Goal: Task Accomplishment & Management: Manage account settings

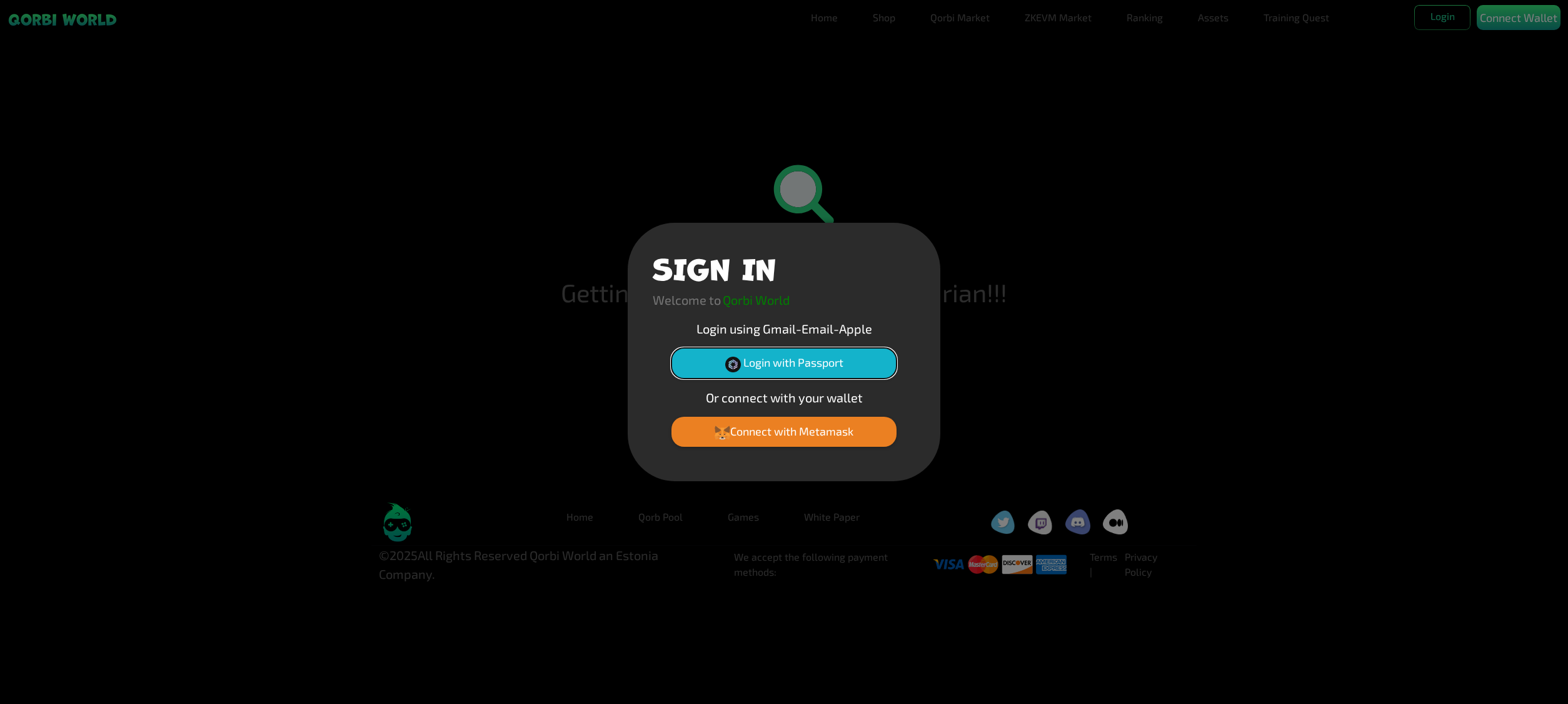
click at [824, 363] on button "Login with Passport" at bounding box center [784, 363] width 225 height 30
click at [814, 352] on button "Login with Passport" at bounding box center [784, 363] width 225 height 30
click at [833, 365] on button "Login with Passport" at bounding box center [784, 363] width 225 height 30
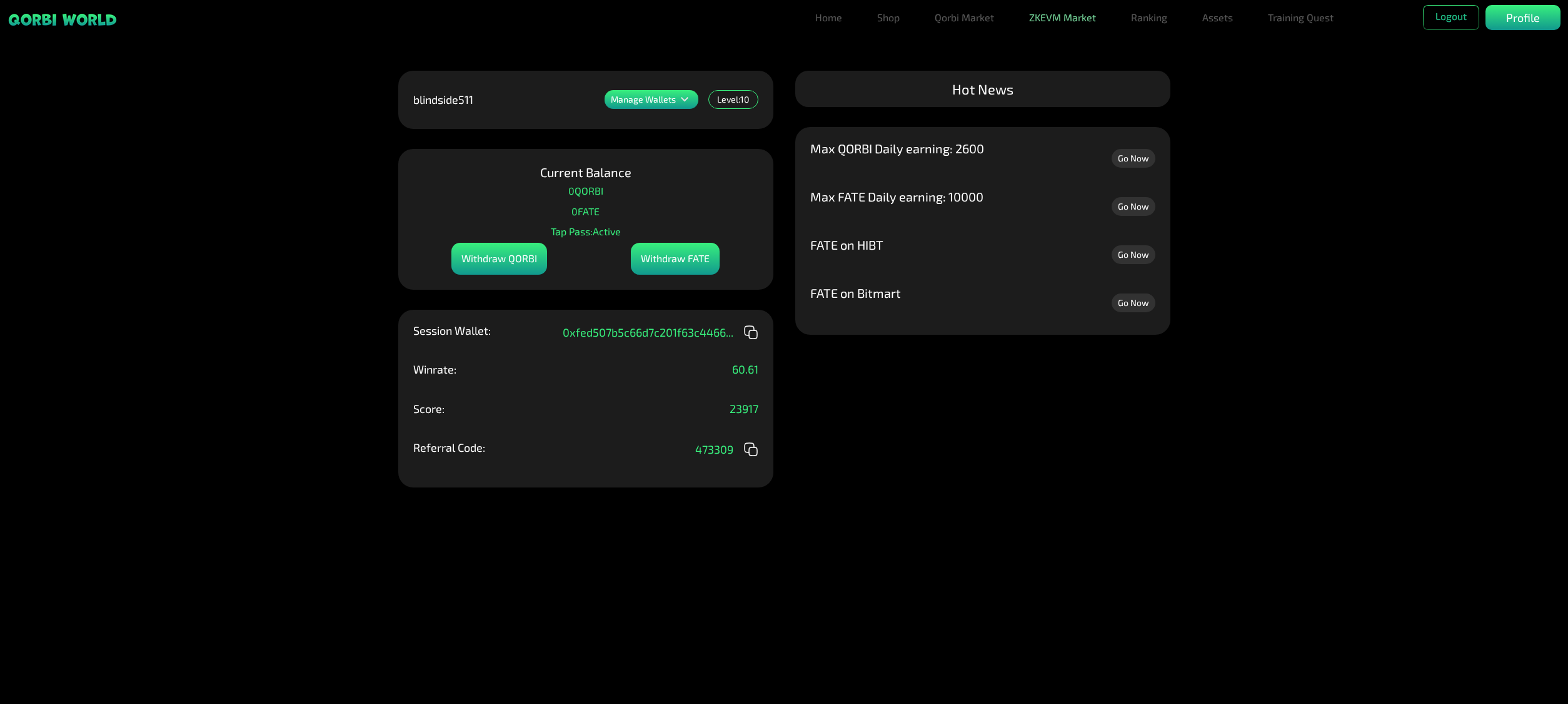
click at [1074, 20] on link "ZKEVM Market" at bounding box center [1063, 16] width 77 height 25
click at [1216, 19] on link "Assets" at bounding box center [1217, 16] width 40 height 25
click at [1224, 38] on link "Assets" at bounding box center [1217, 42] width 40 height 25
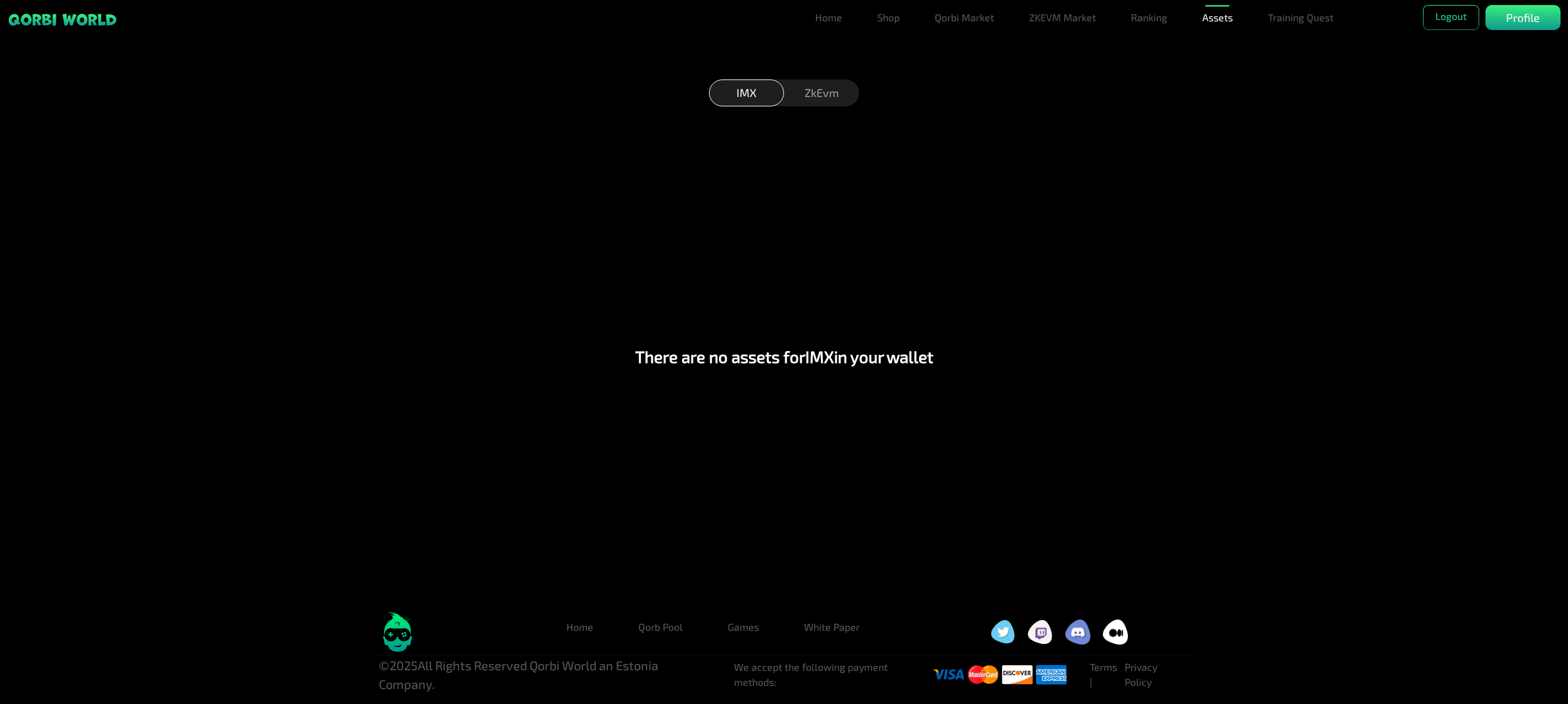
click at [823, 100] on div "ZkEvm" at bounding box center [822, 92] width 75 height 27
click at [781, 96] on div "IMX" at bounding box center [747, 92] width 75 height 27
click at [810, 94] on div "ZkEvm" at bounding box center [822, 92] width 75 height 27
drag, startPoint x: 734, startPoint y: 92, endPoint x: 751, endPoint y: 92, distance: 17.0
click at [735, 92] on div "IMX" at bounding box center [747, 92] width 75 height 27
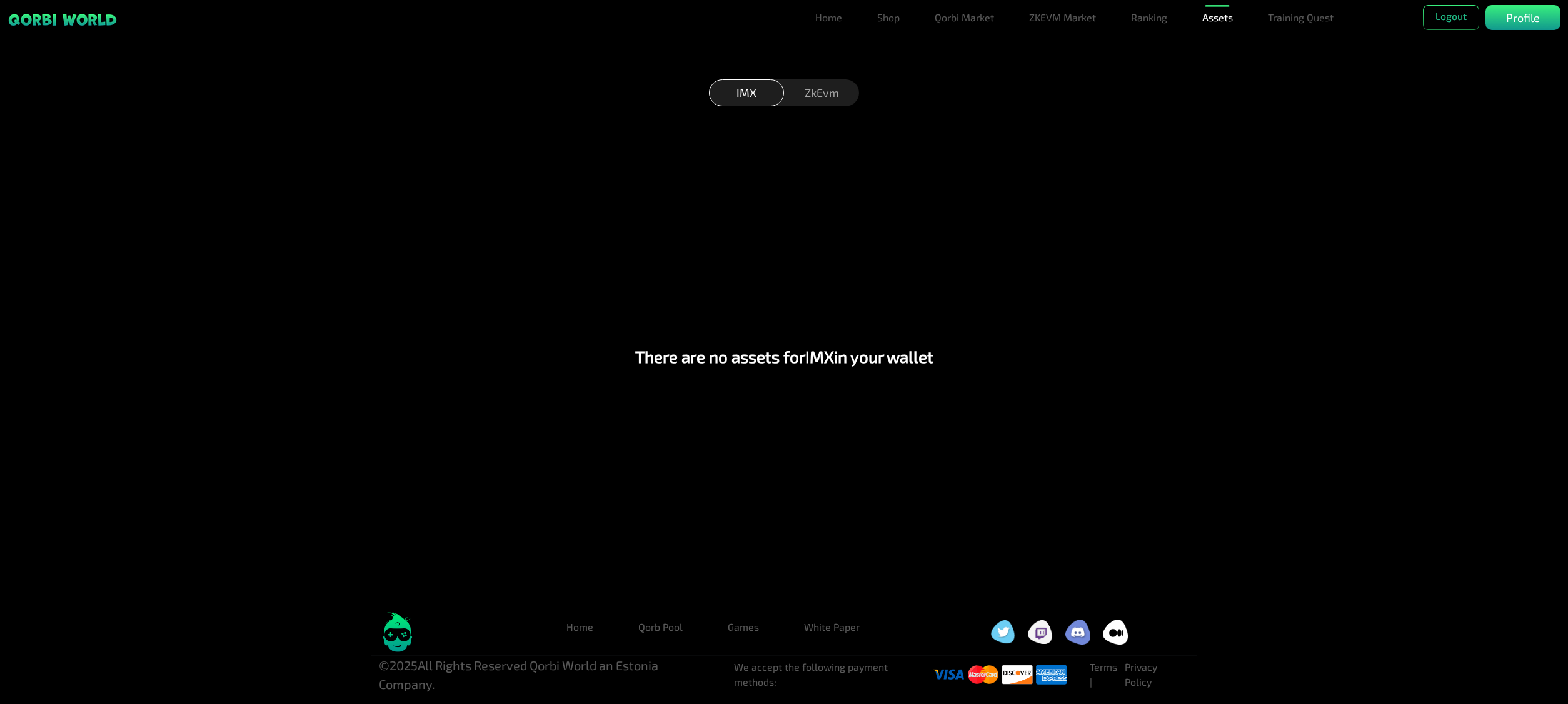
click at [802, 92] on div "ZkEvm" at bounding box center [822, 92] width 75 height 27
click at [741, 95] on div "IMX" at bounding box center [747, 92] width 75 height 27
click at [803, 92] on div "ZkEvm" at bounding box center [822, 92] width 75 height 27
click at [739, 92] on div "IMX" at bounding box center [747, 92] width 75 height 27
drag, startPoint x: 788, startPoint y: 90, endPoint x: 827, endPoint y: 90, distance: 39.0
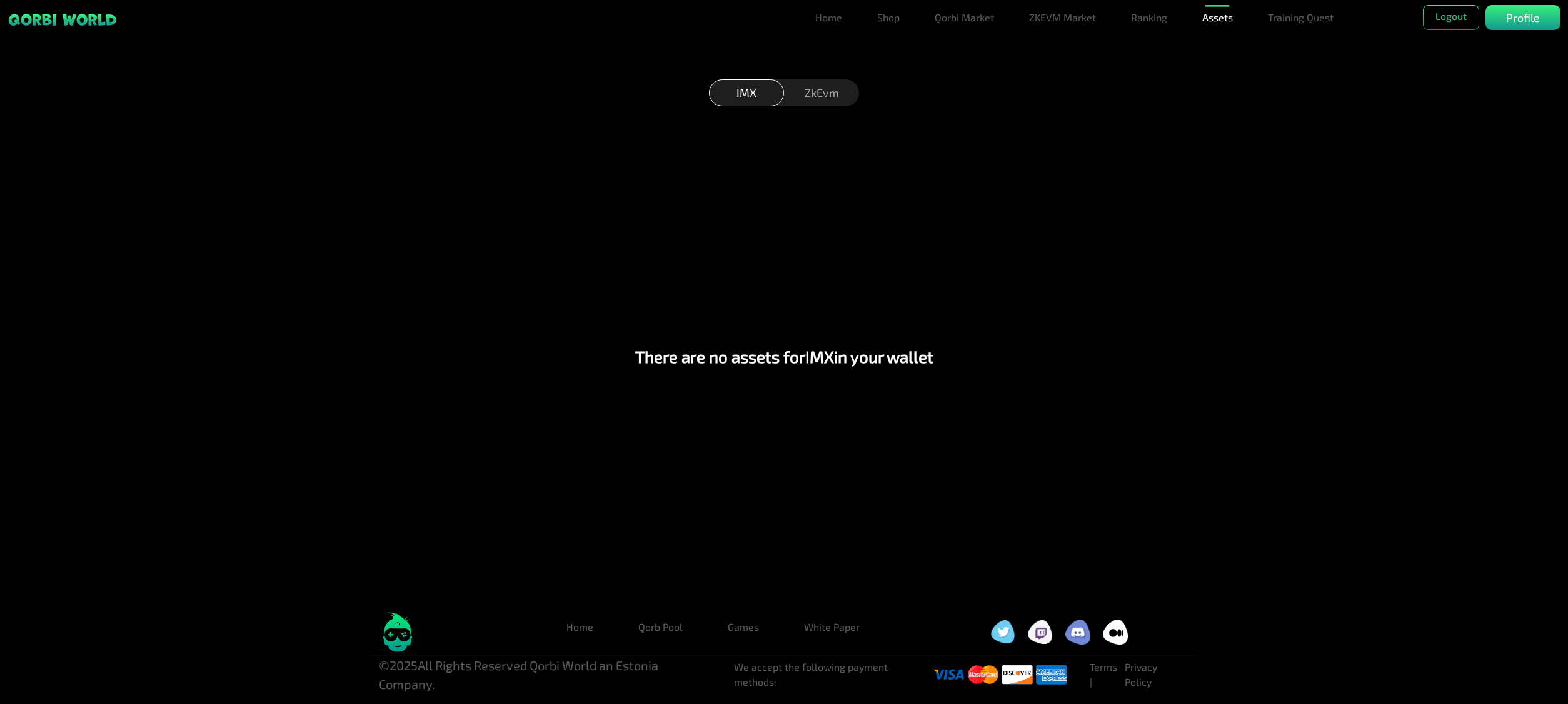
click at [795, 90] on div "ZkEvm" at bounding box center [822, 92] width 75 height 27
click at [1436, 16] on button "Logout" at bounding box center [1451, 16] width 56 height 25
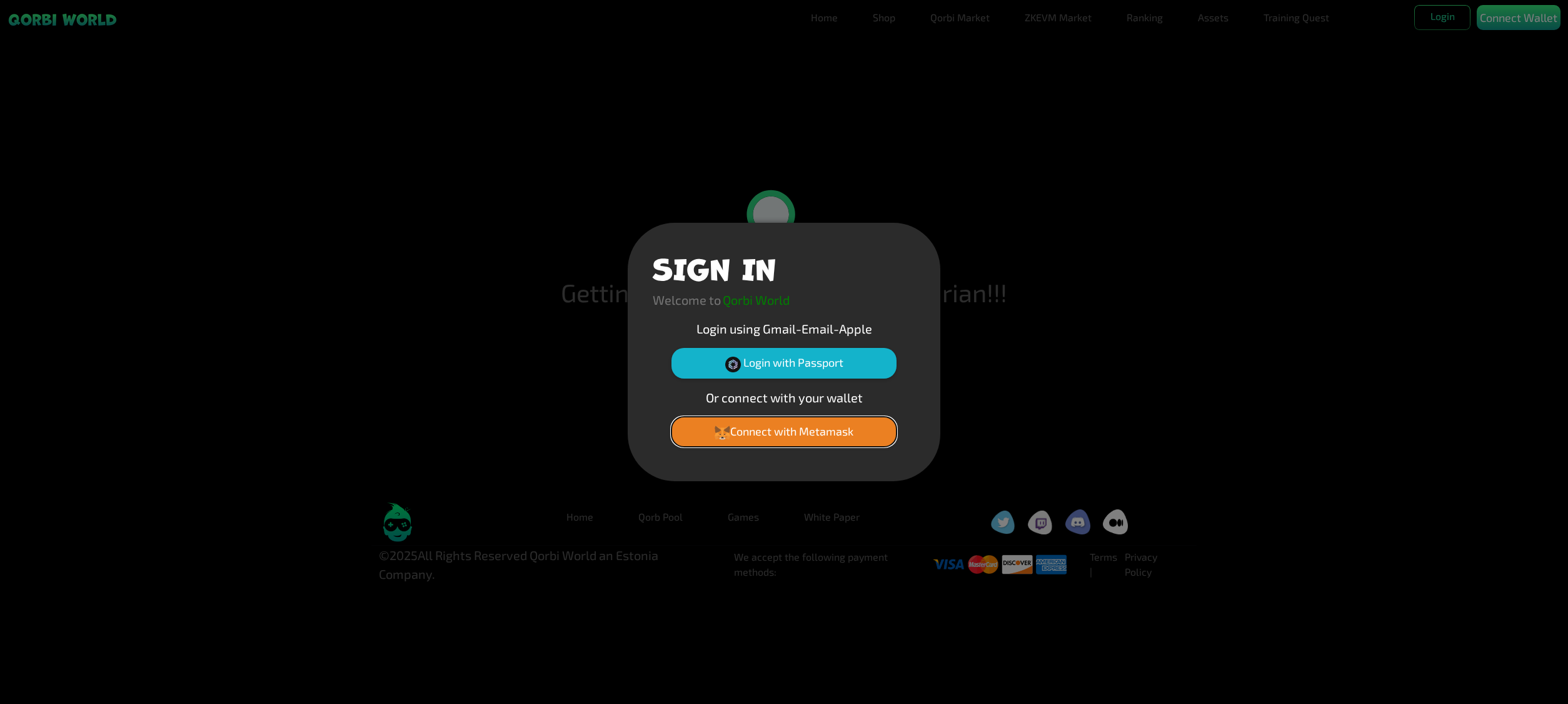
drag, startPoint x: 816, startPoint y: 424, endPoint x: 834, endPoint y: 425, distance: 18.0
click at [822, 424] on button "Connect with Metamask" at bounding box center [784, 431] width 225 height 30
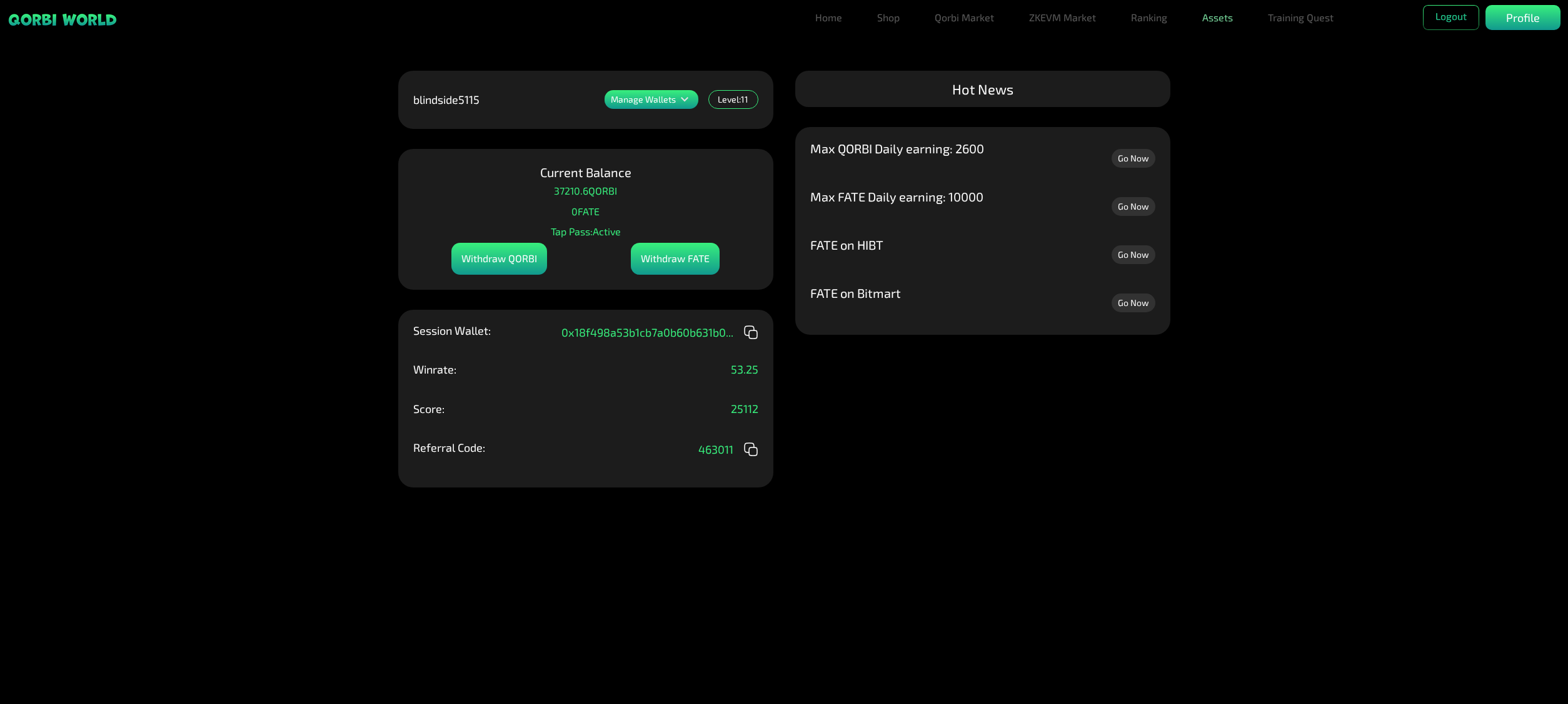
click at [1211, 20] on link "Assets" at bounding box center [1217, 16] width 40 height 25
click at [1206, 50] on link "Assets" at bounding box center [1217, 42] width 40 height 25
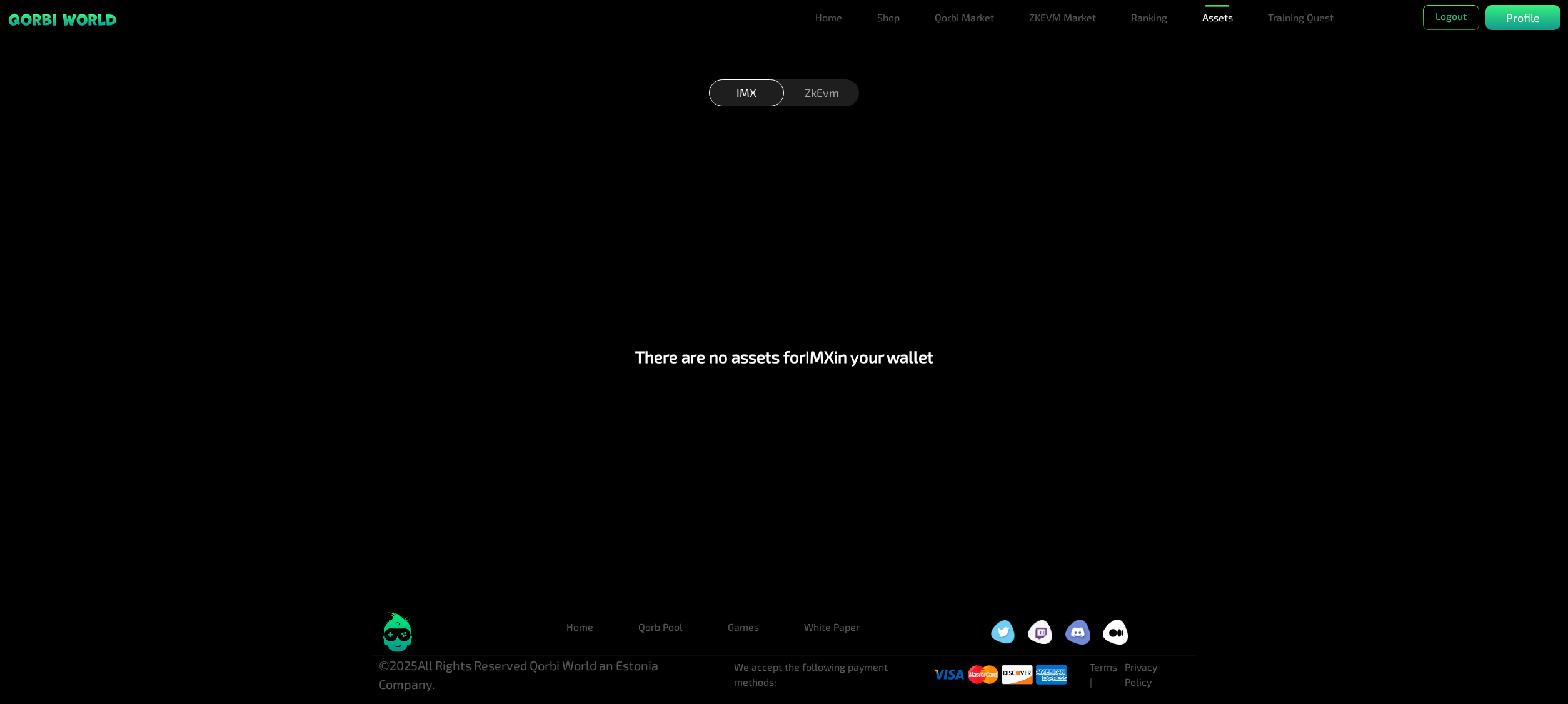
click at [847, 82] on div "ZkEvm" at bounding box center [822, 92] width 75 height 27
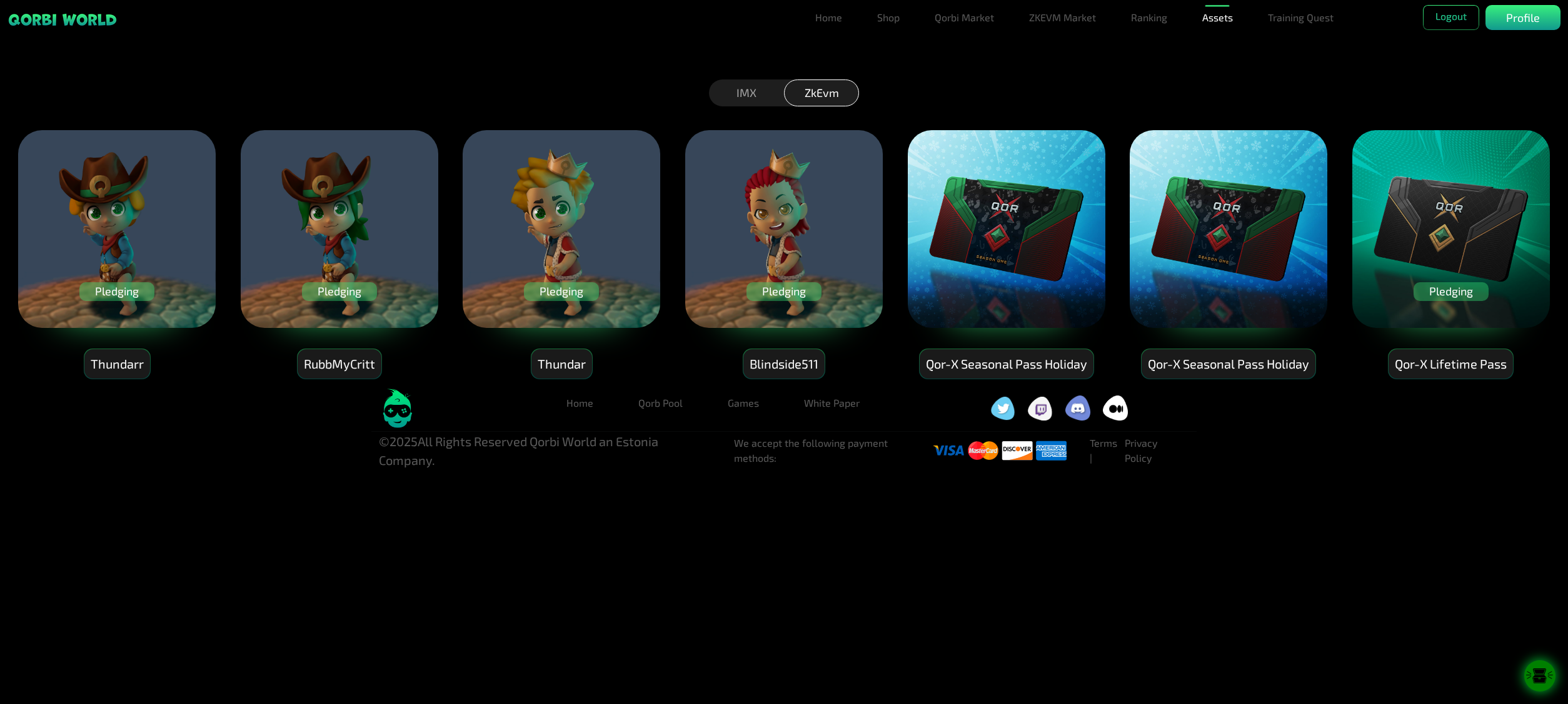
click at [759, 93] on div "IMX" at bounding box center [747, 92] width 75 height 27
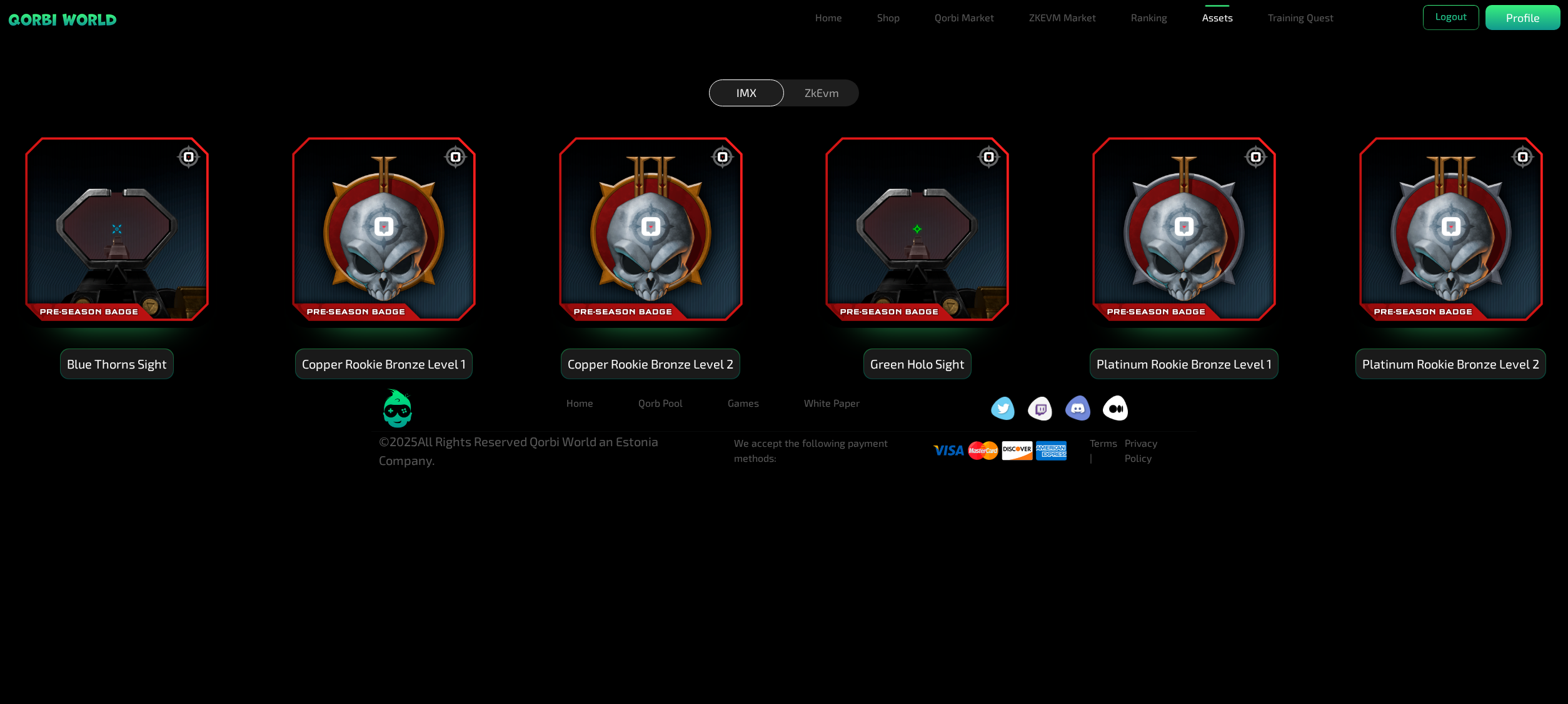
click at [808, 93] on div "ZkEvm" at bounding box center [822, 92] width 75 height 27
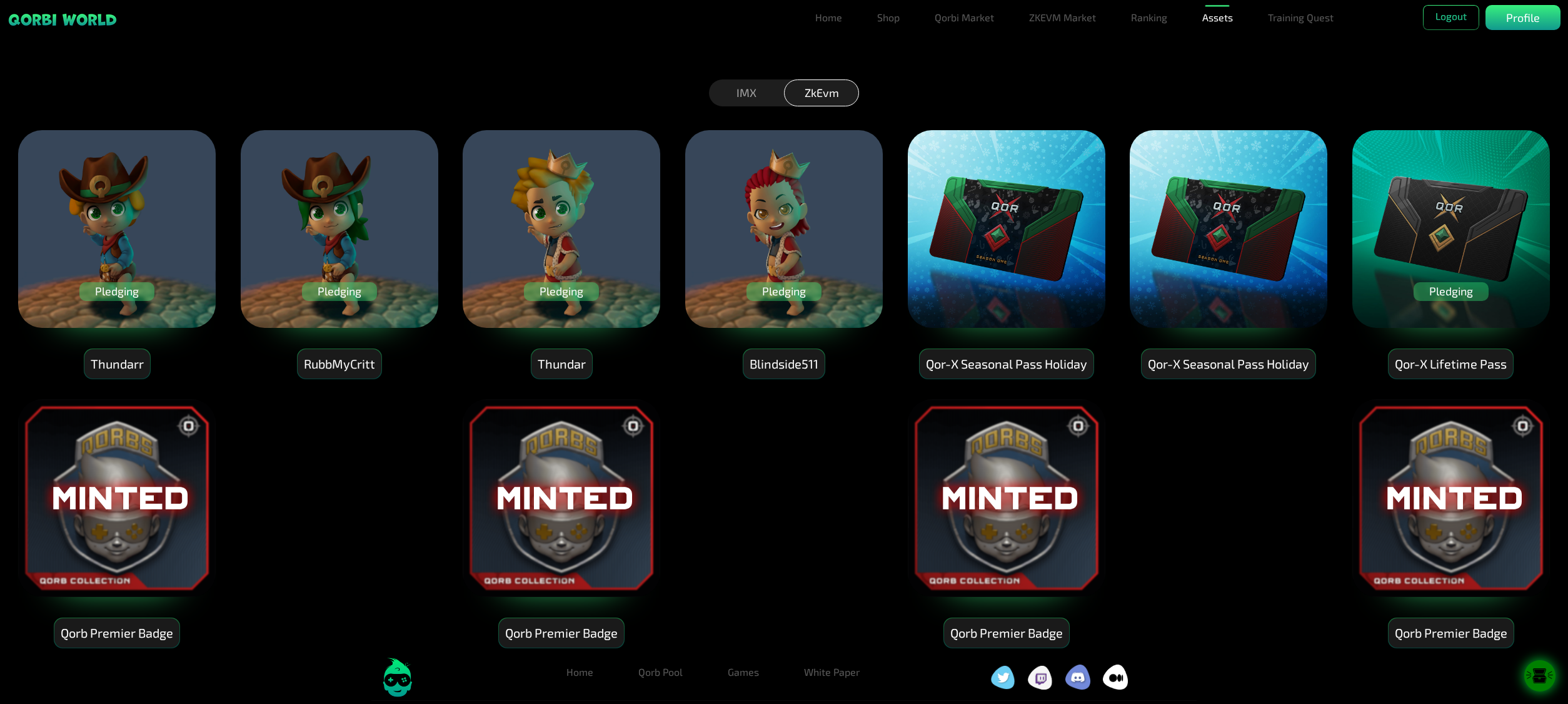
click at [829, 90] on div "ZkEvm" at bounding box center [822, 92] width 75 height 27
click at [766, 95] on div "IMX" at bounding box center [747, 92] width 75 height 27
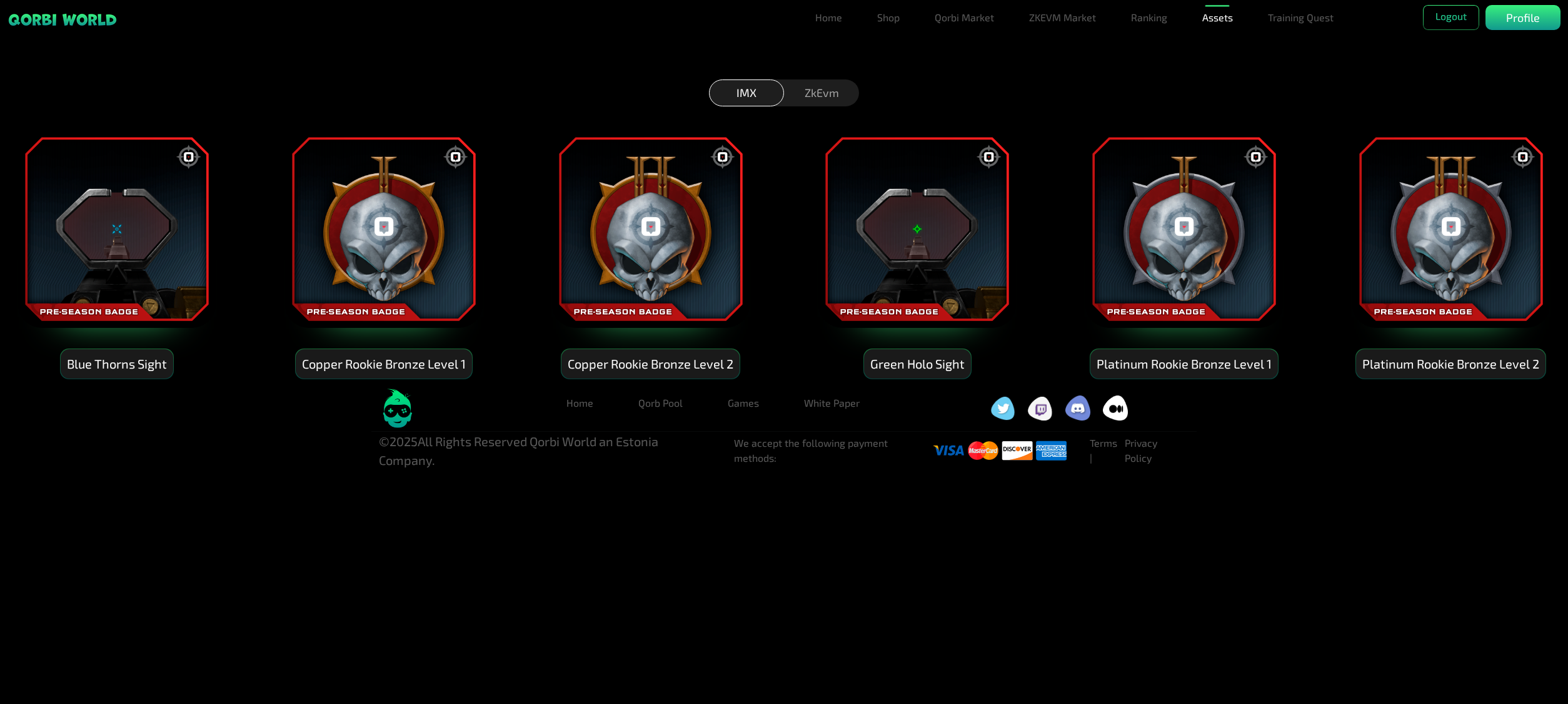
click at [808, 96] on div "ZkEvm" at bounding box center [822, 92] width 75 height 27
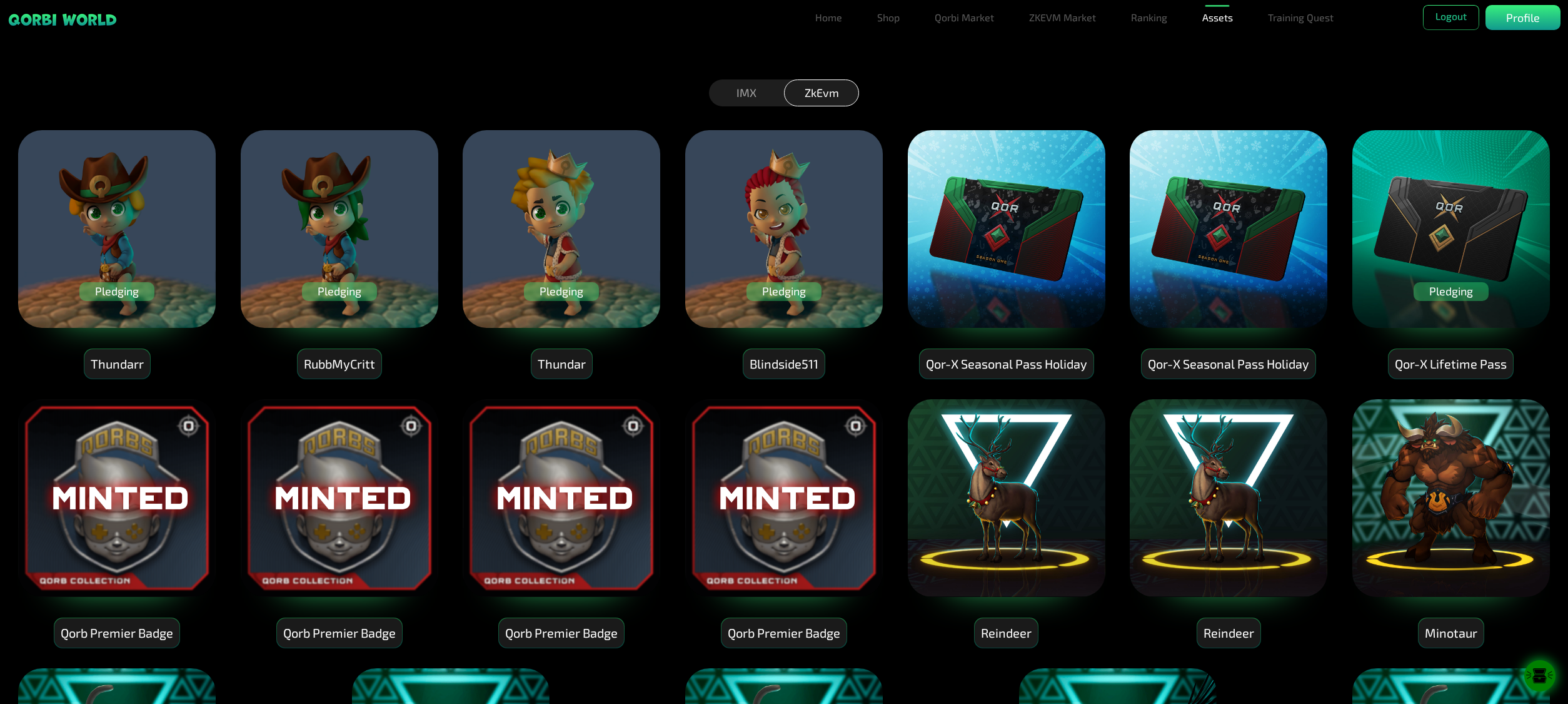
click at [751, 92] on div "IMX" at bounding box center [747, 92] width 75 height 27
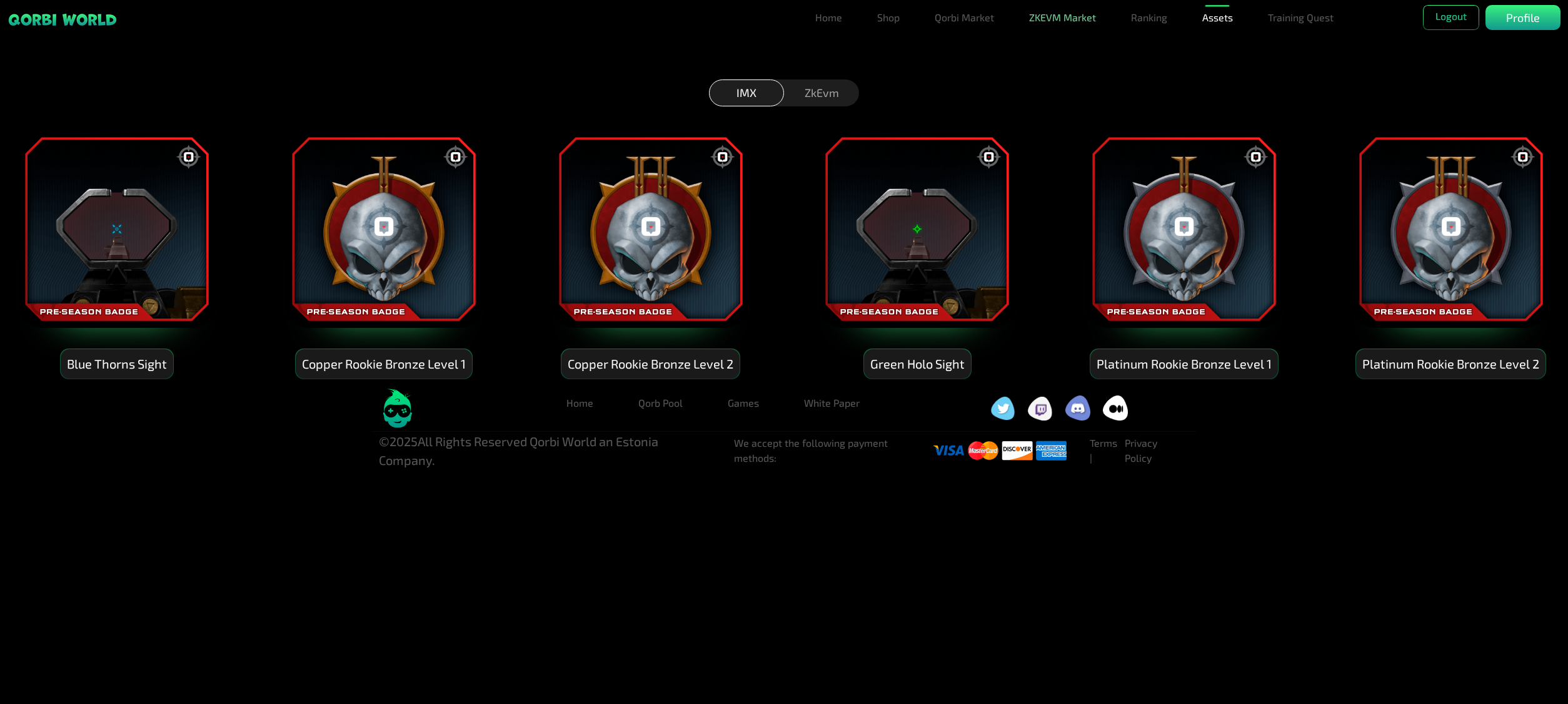
click at [1080, 21] on link "ZKEVM Market" at bounding box center [1063, 16] width 77 height 25
click at [1512, 16] on p "Profile" at bounding box center [1523, 17] width 34 height 16
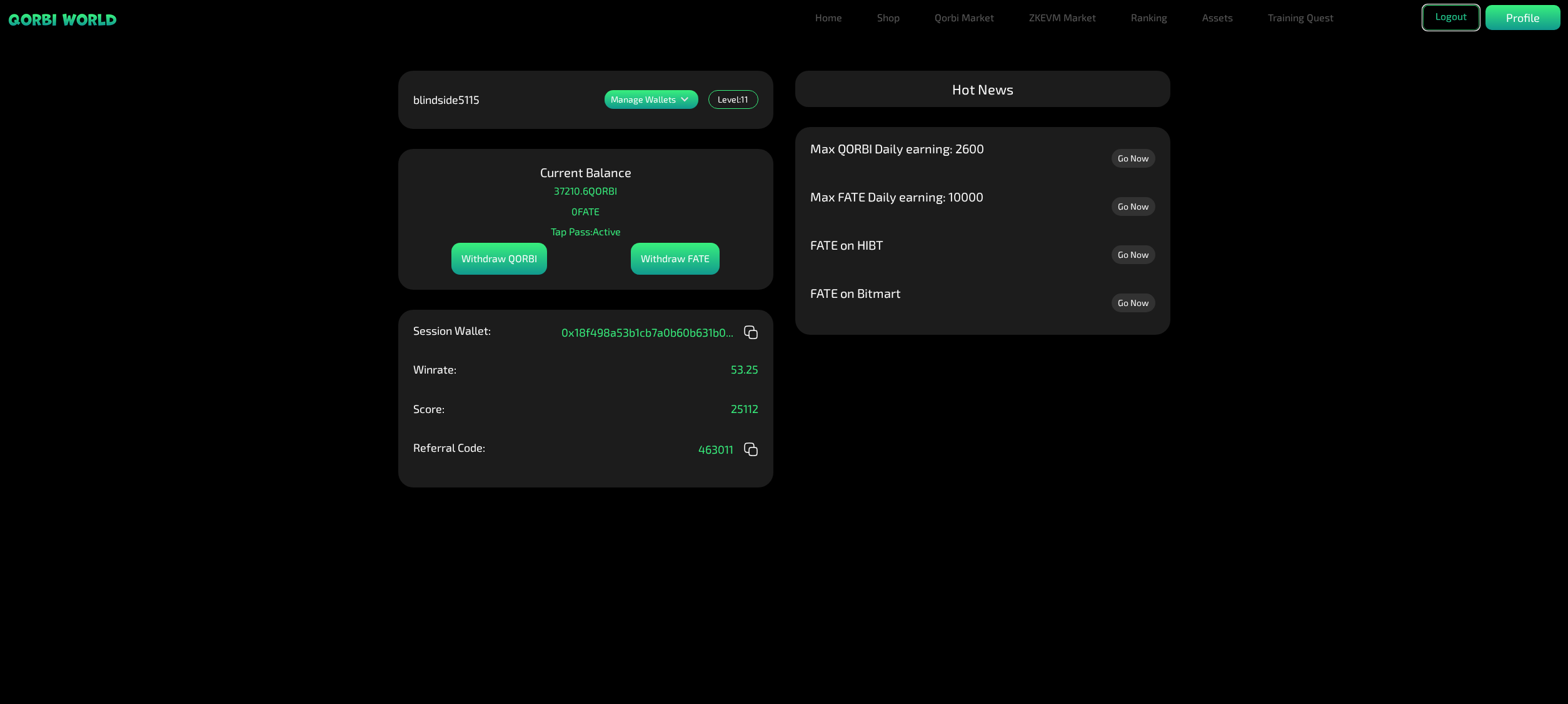
click at [1456, 20] on button "Logout" at bounding box center [1451, 16] width 56 height 25
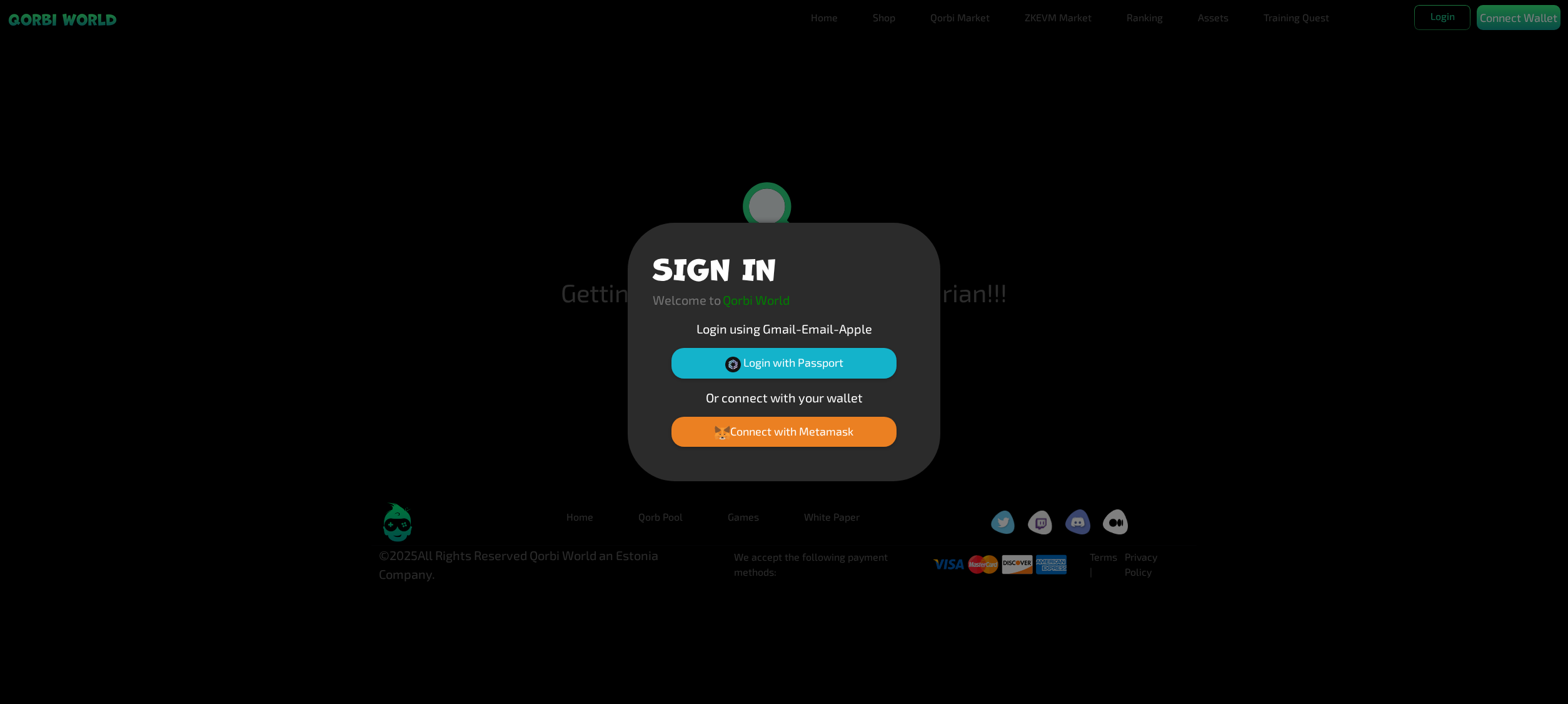
click at [1379, 276] on div "SIGN IN Welcome to Qorbi World Login using Gmail-Email-Apple Login with Passpor…" at bounding box center [784, 352] width 1568 height 704
click at [802, 364] on button "Login with Passport" at bounding box center [784, 363] width 225 height 30
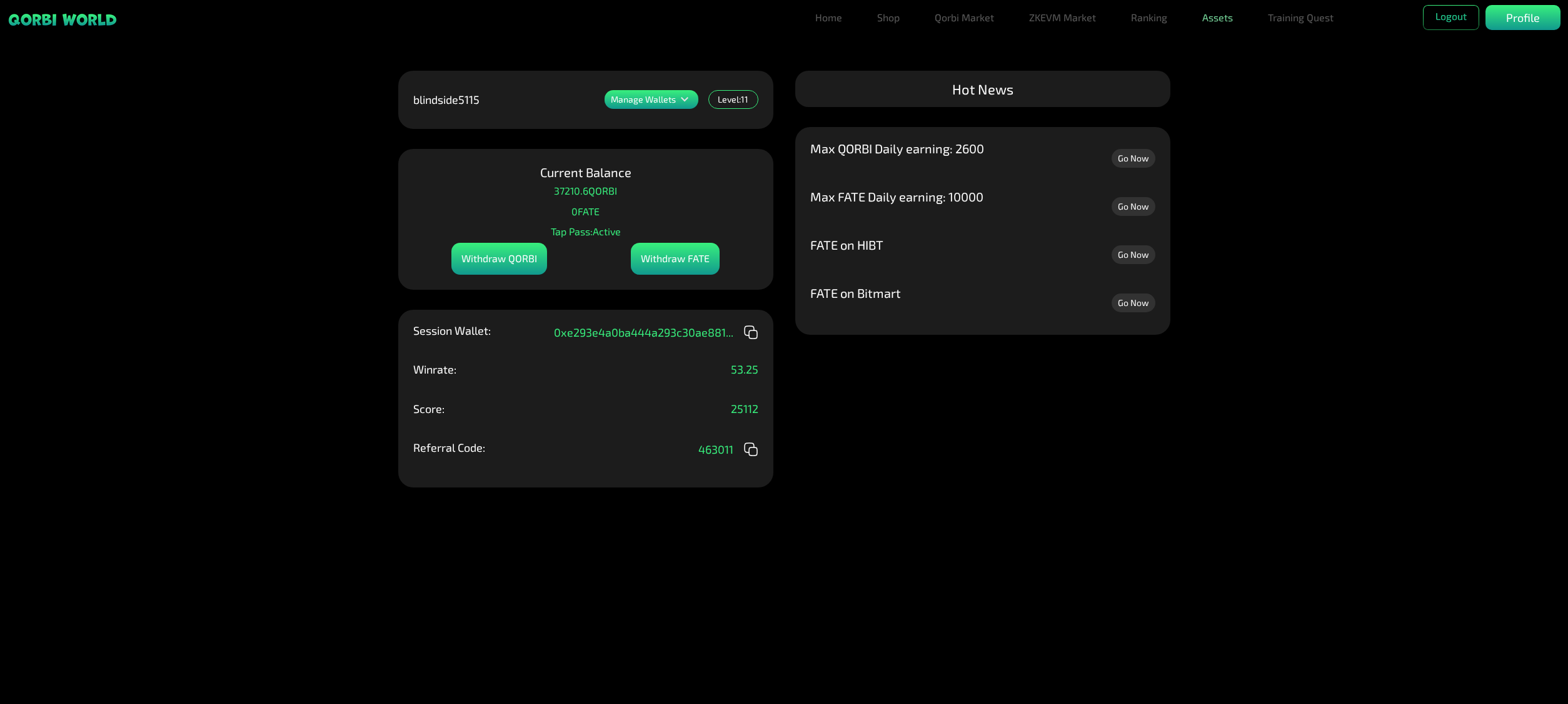
click at [1211, 24] on link "Assets" at bounding box center [1217, 16] width 40 height 25
click at [1214, 41] on link "Assets" at bounding box center [1217, 42] width 40 height 25
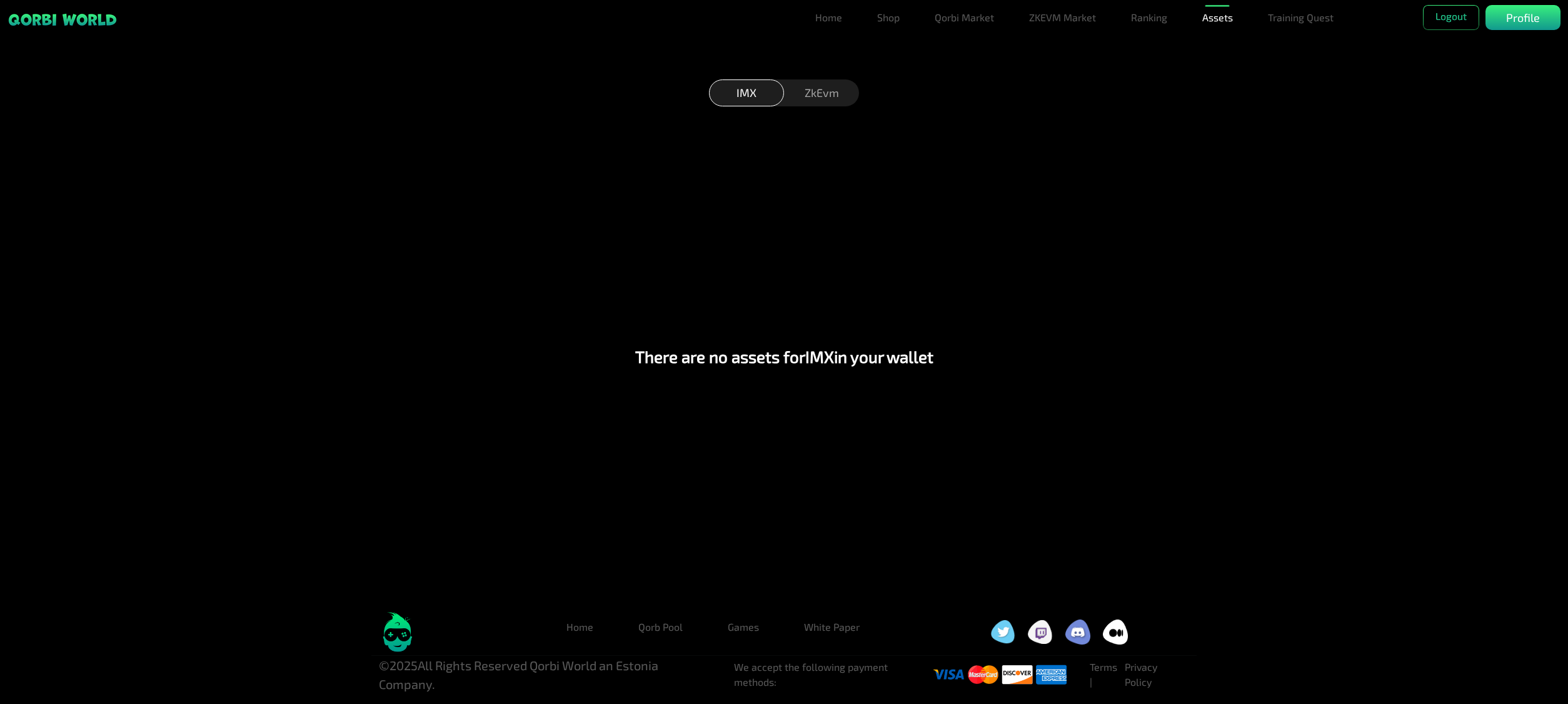
click at [821, 96] on div "ZkEvm" at bounding box center [822, 92] width 75 height 27
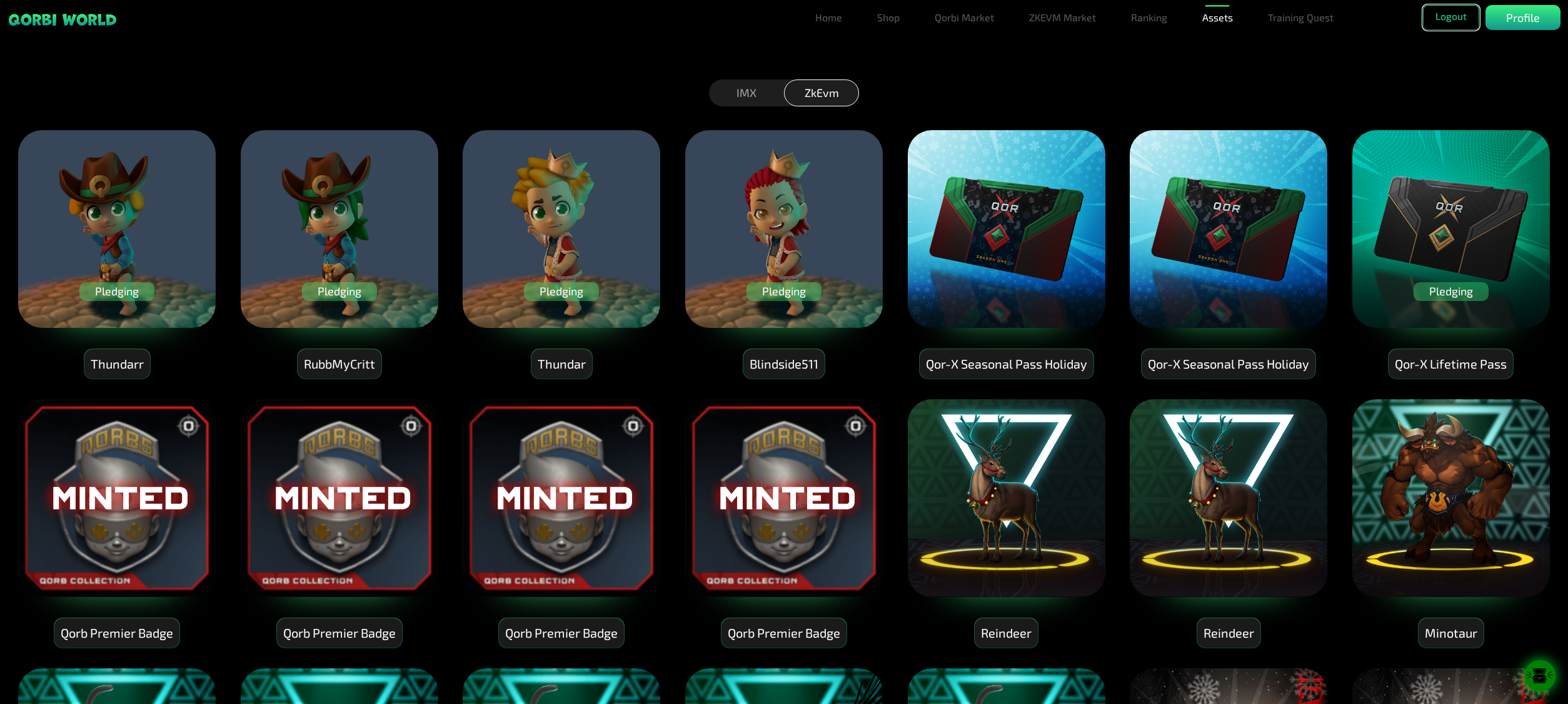
click at [1464, 16] on button "Logout" at bounding box center [1451, 16] width 56 height 25
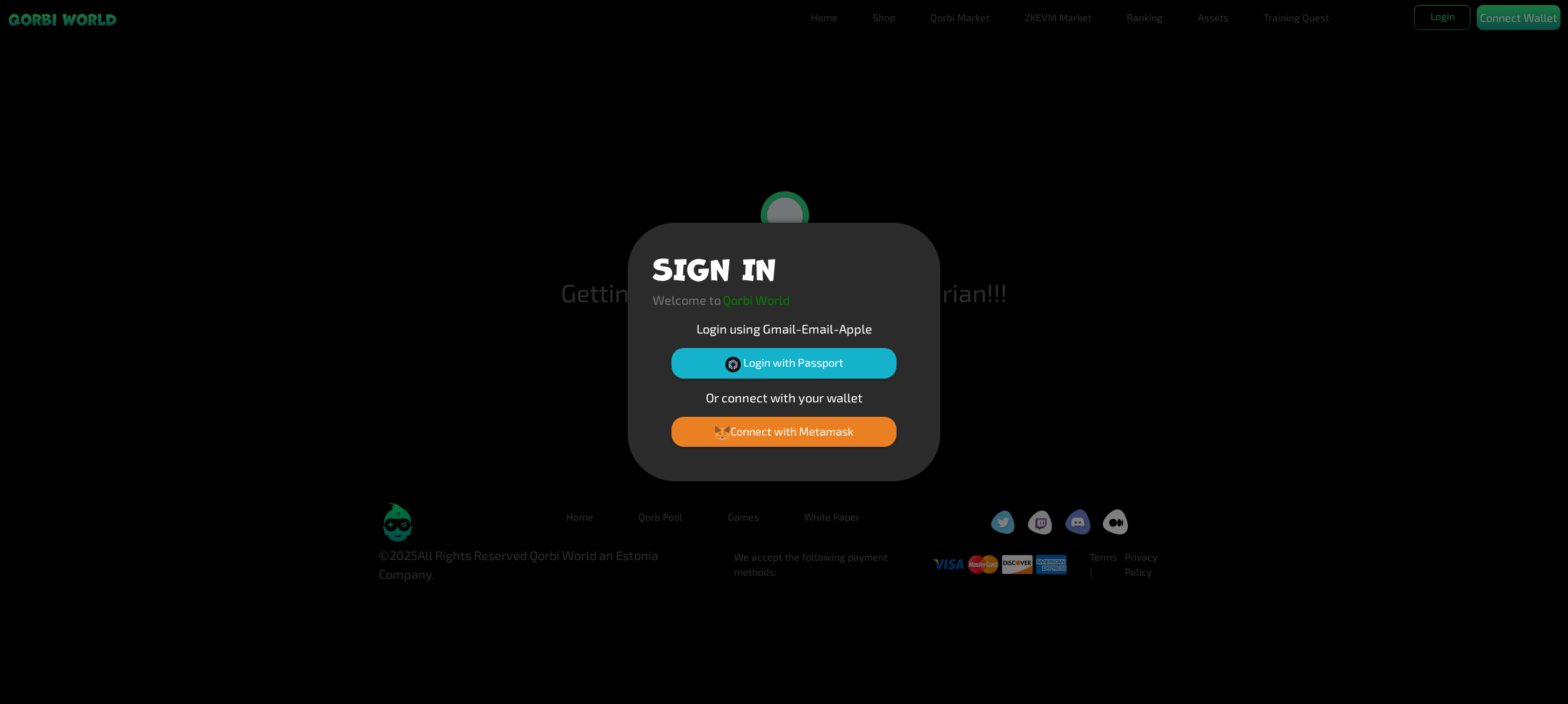
click at [1433, 285] on div "SIGN IN Welcome to Qorbi World Login using Gmail-Email-Apple Login with Passpor…" at bounding box center [784, 352] width 1568 height 704
